Goal: Task Accomplishment & Management: Use online tool/utility

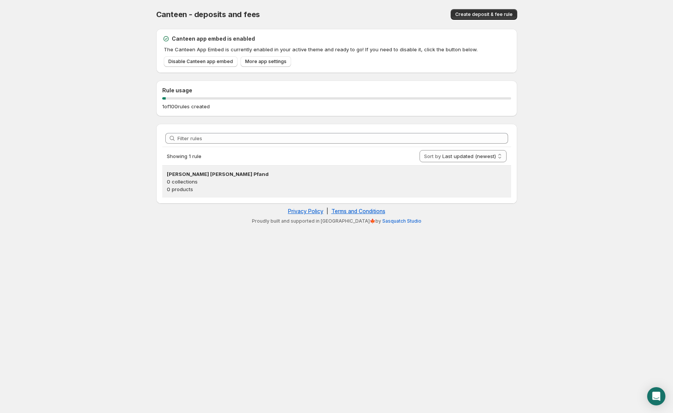
click at [216, 175] on h3 "[PERSON_NAME] [PERSON_NAME] Pfand" at bounding box center [337, 174] width 340 height 8
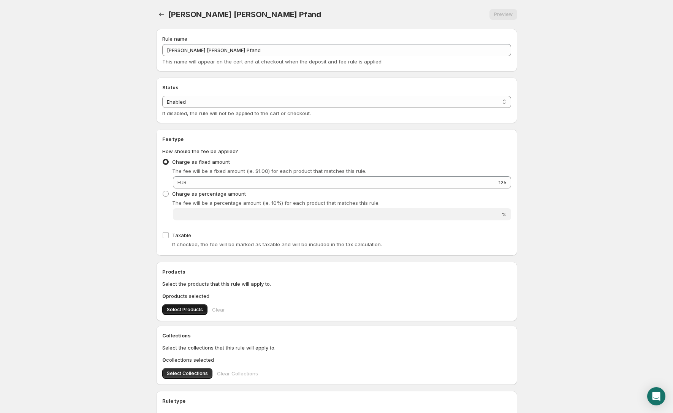
click at [198, 309] on span "Select Products" at bounding box center [185, 310] width 36 height 6
click at [500, 14] on span "Preview" at bounding box center [503, 14] width 19 height 6
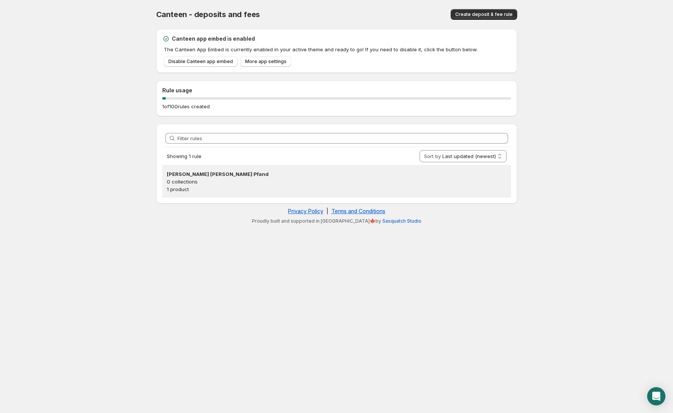
click at [208, 174] on h3 "[PERSON_NAME] [PERSON_NAME] Pfand" at bounding box center [337, 174] width 340 height 8
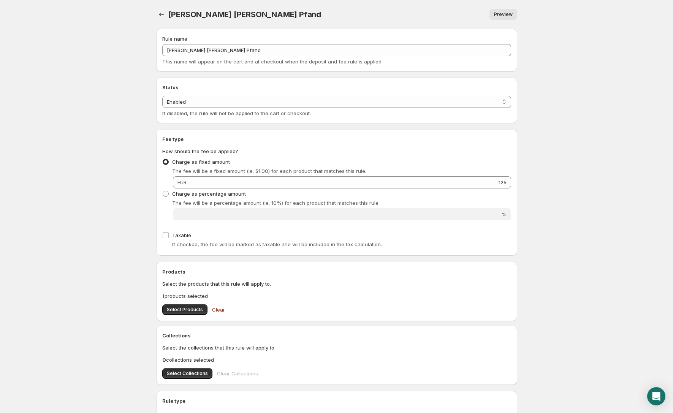
click at [213, 310] on span "Clear" at bounding box center [218, 310] width 13 height 8
click at [184, 310] on span "Select Products" at bounding box center [185, 310] width 36 height 6
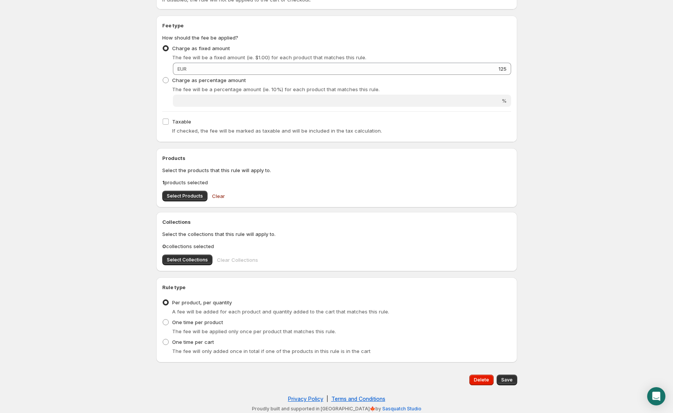
scroll to position [116, 0]
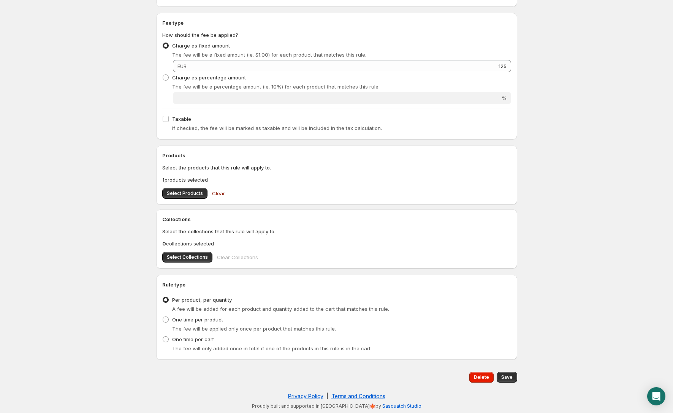
click at [510, 376] on span "Save" at bounding box center [506, 377] width 11 height 6
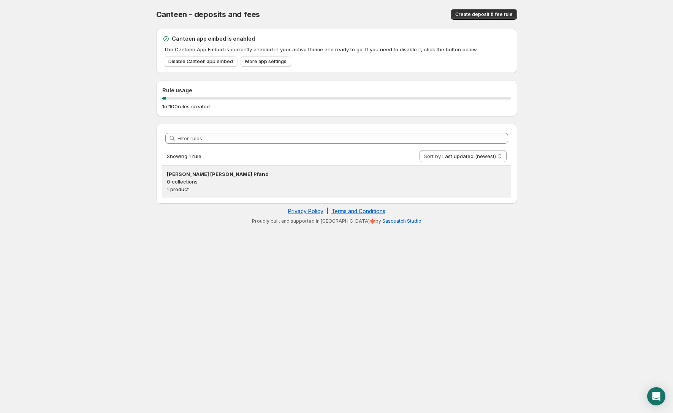
click at [206, 175] on h3 "[PERSON_NAME] [PERSON_NAME] Pfand" at bounding box center [337, 174] width 340 height 8
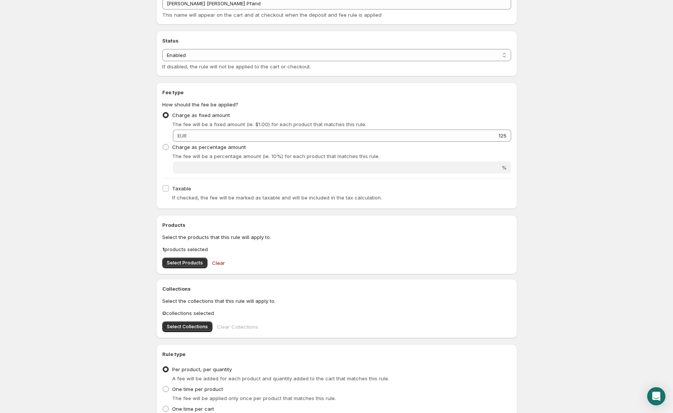
scroll to position [64, 0]
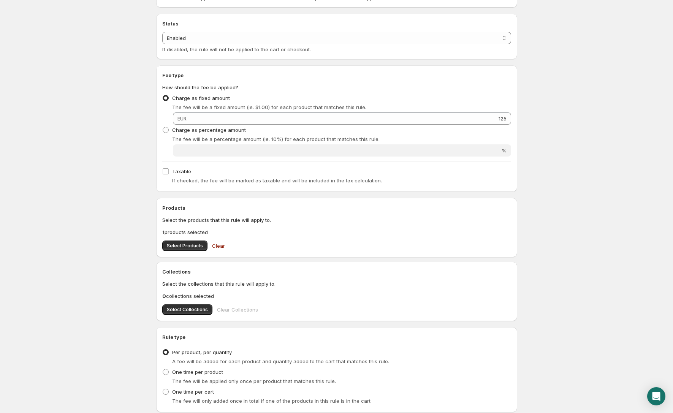
click at [216, 246] on span "Clear" at bounding box center [218, 246] width 13 height 8
click at [188, 246] on span "Select Products" at bounding box center [185, 246] width 36 height 6
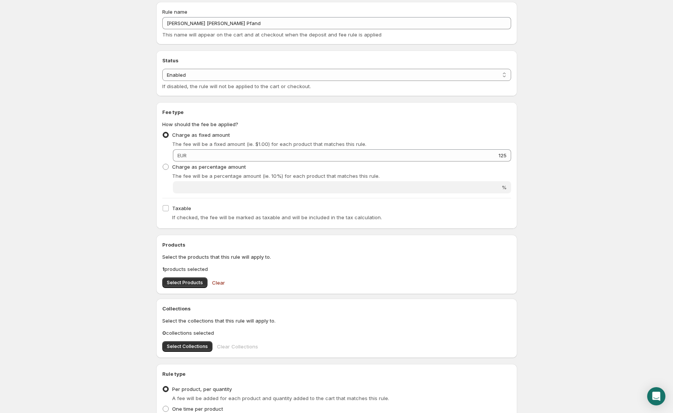
scroll to position [0, 0]
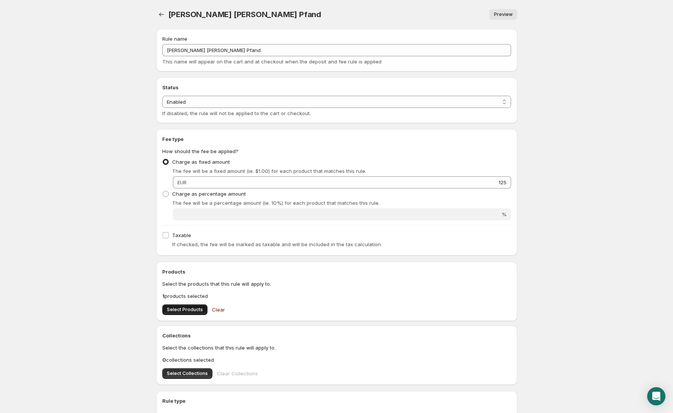
click at [189, 310] on span "Select Products" at bounding box center [185, 310] width 36 height 6
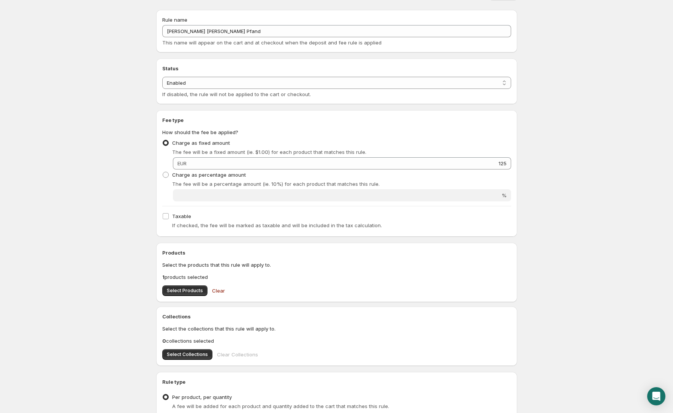
scroll to position [35, 0]
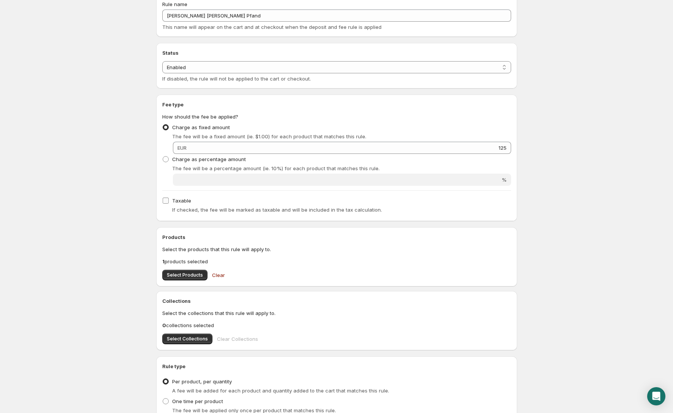
click at [173, 198] on span "Taxable" at bounding box center [181, 201] width 19 height 6
click at [169, 198] on input "Taxable" at bounding box center [166, 201] width 6 height 6
checkbox input "true"
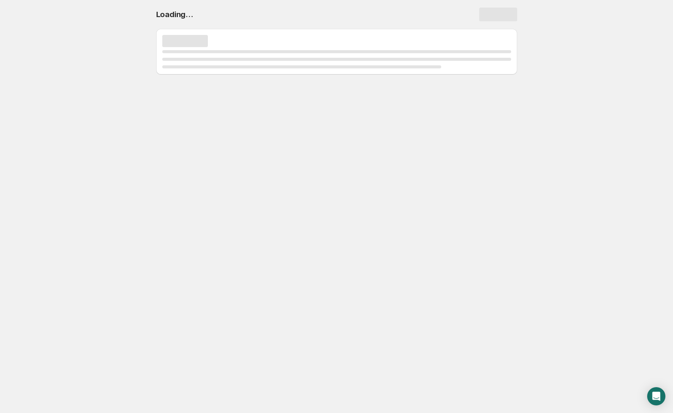
scroll to position [0, 0]
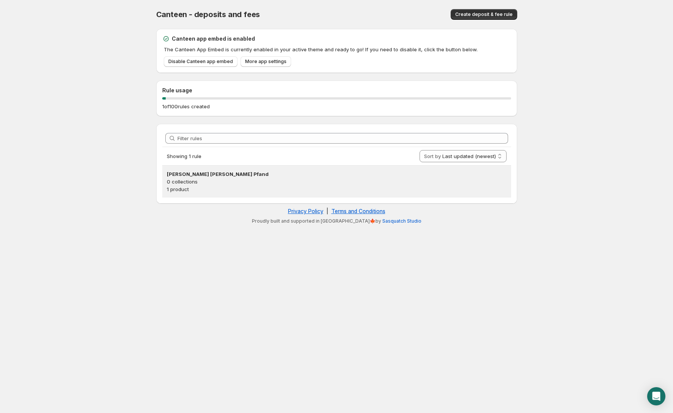
click at [201, 176] on h3 "[PERSON_NAME] [PERSON_NAME] Pfand" at bounding box center [337, 174] width 340 height 8
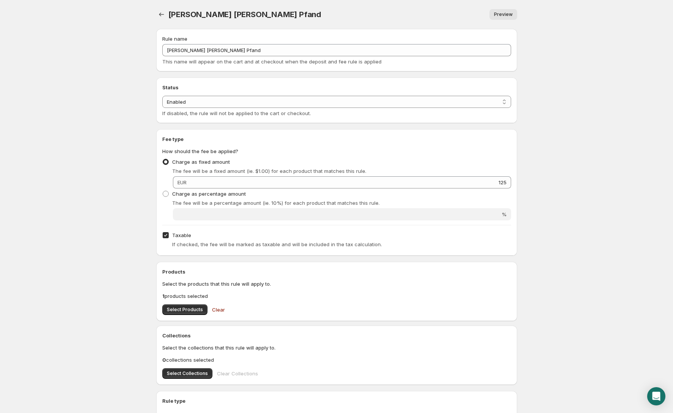
click at [216, 161] on span "Charge as fixed amount" at bounding box center [201, 162] width 58 height 6
click at [163, 159] on input "Charge as fixed amount" at bounding box center [163, 159] width 0 height 0
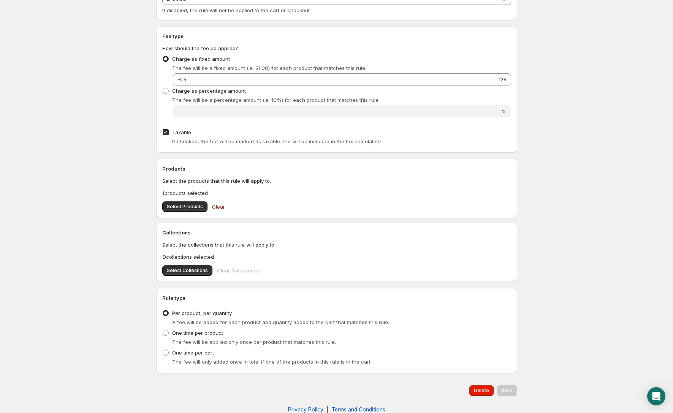
scroll to position [116, 0]
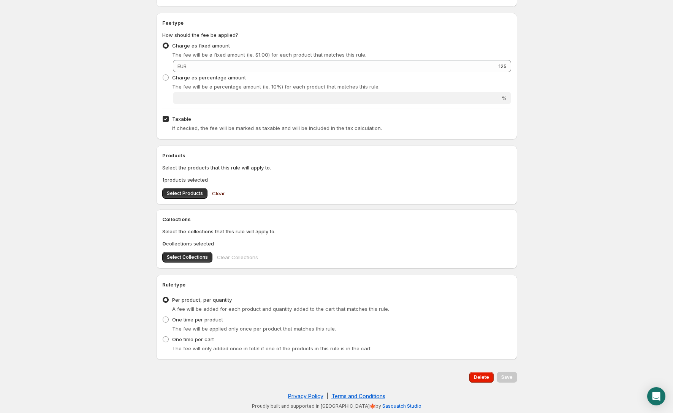
click at [220, 194] on span "Clear" at bounding box center [218, 194] width 13 height 8
click at [188, 195] on span "Select Products" at bounding box center [185, 193] width 36 height 6
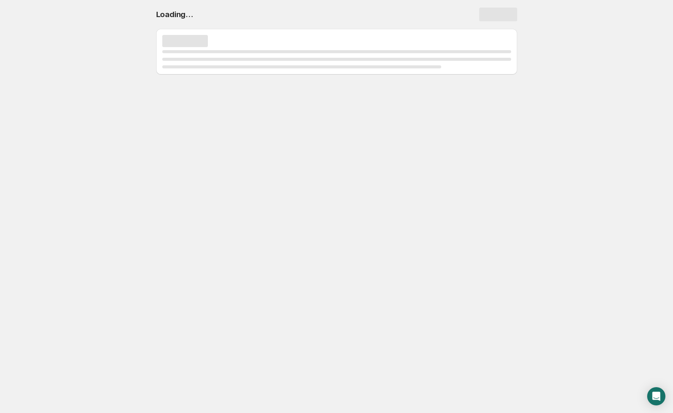
scroll to position [0, 0]
